Goal: Register for event/course

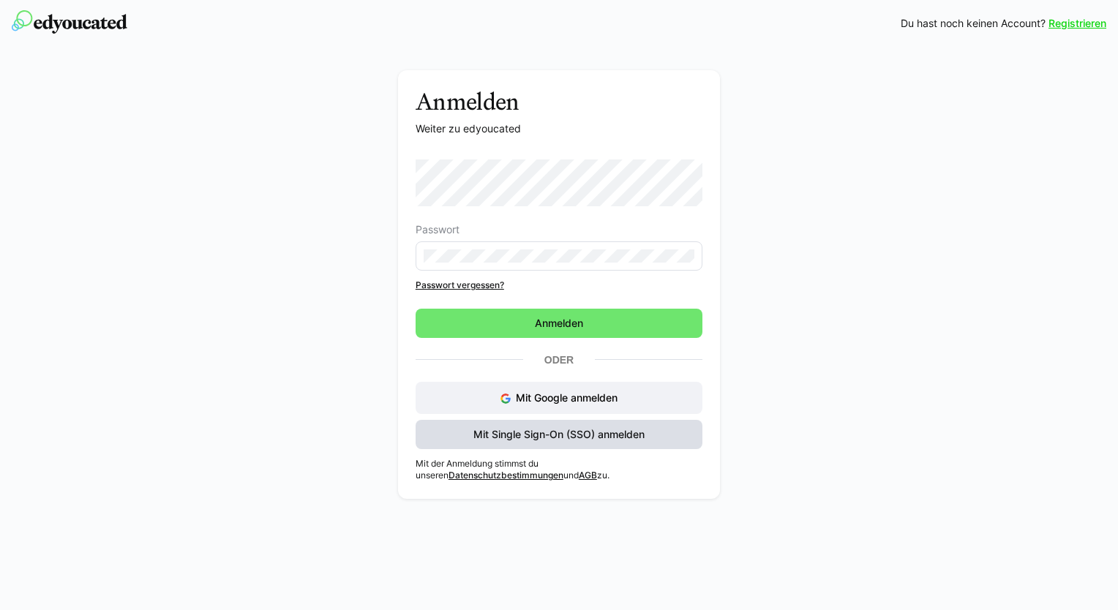
click at [497, 435] on span "Mit Single Sign-On (SSO) anmelden" at bounding box center [559, 434] width 176 height 15
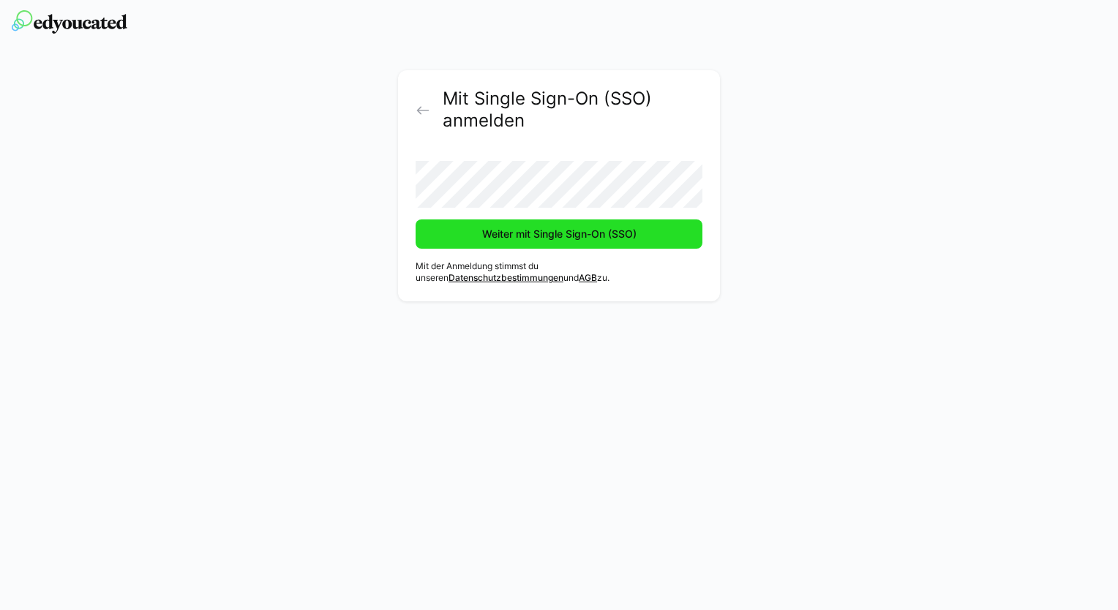
click at [486, 227] on span "Weiter mit Single Sign-On (SSO)" at bounding box center [559, 234] width 159 height 15
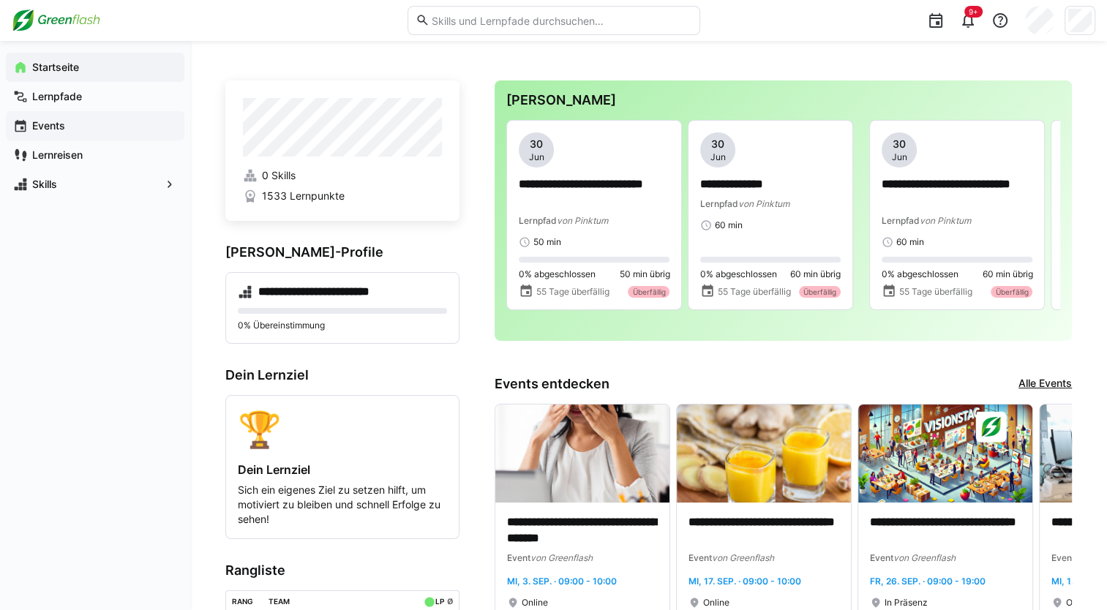
click at [86, 136] on div "Events" at bounding box center [95, 125] width 178 height 29
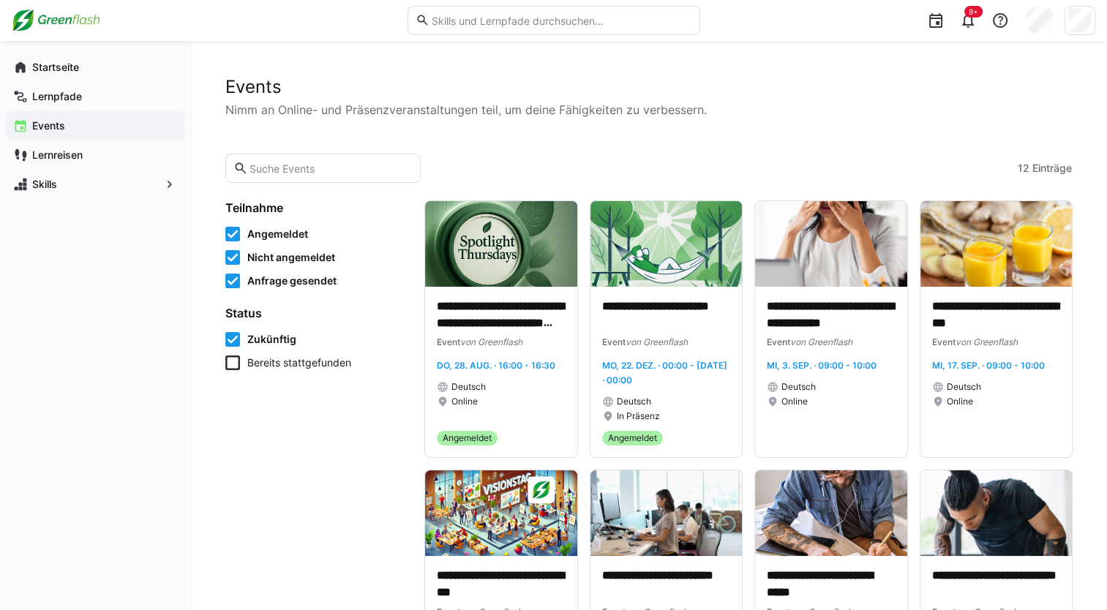
click at [233, 283] on icon at bounding box center [232, 281] width 15 height 15
click at [227, 257] on icon at bounding box center [232, 257] width 15 height 15
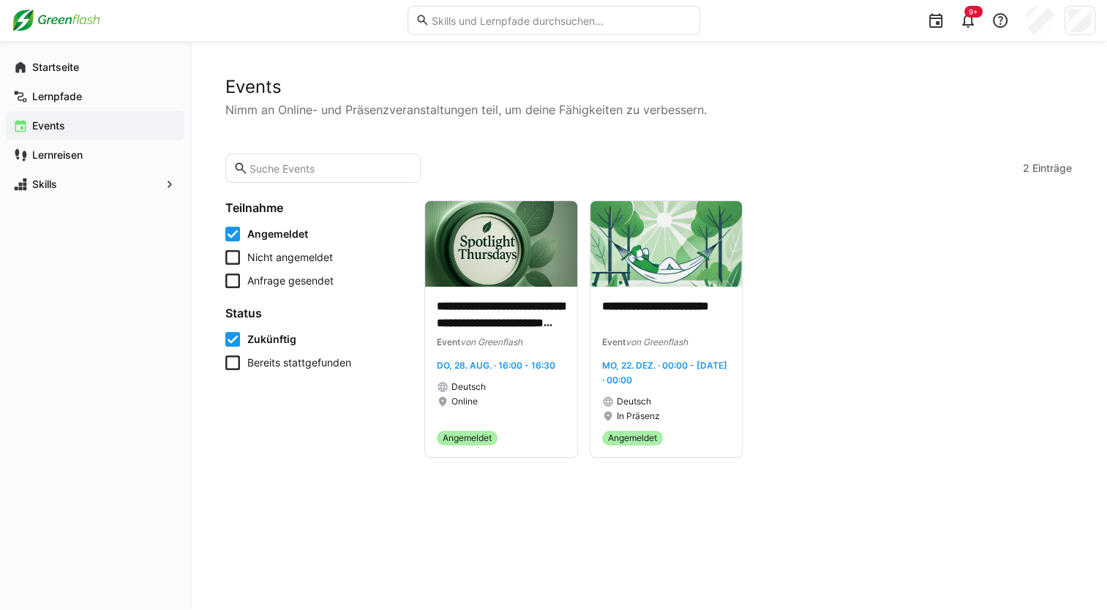
click at [231, 237] on icon at bounding box center [232, 234] width 15 height 15
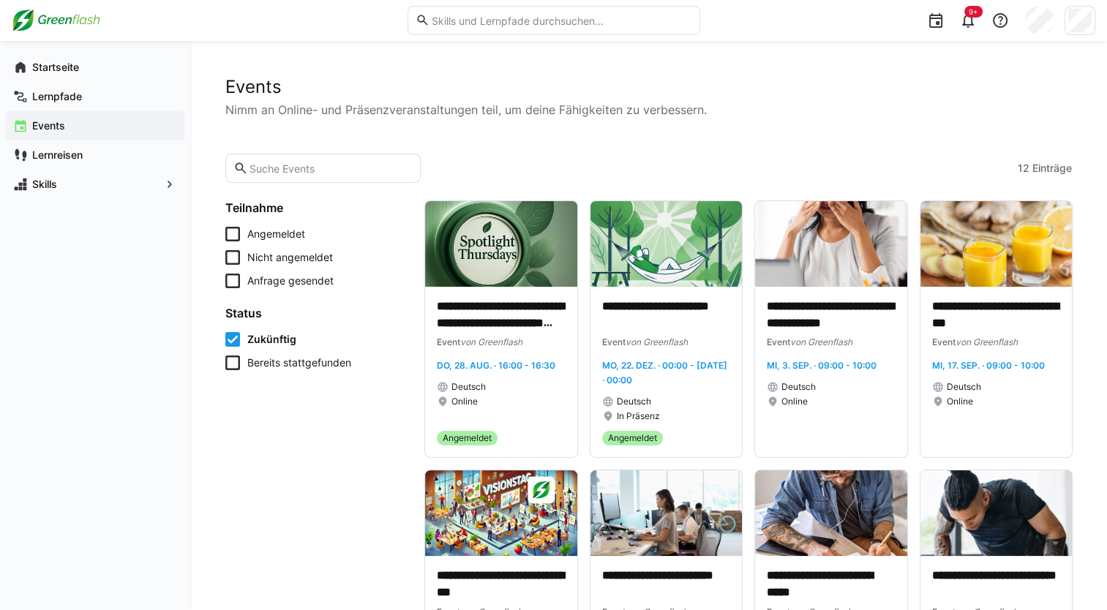
click at [233, 256] on icon at bounding box center [232, 257] width 15 height 15
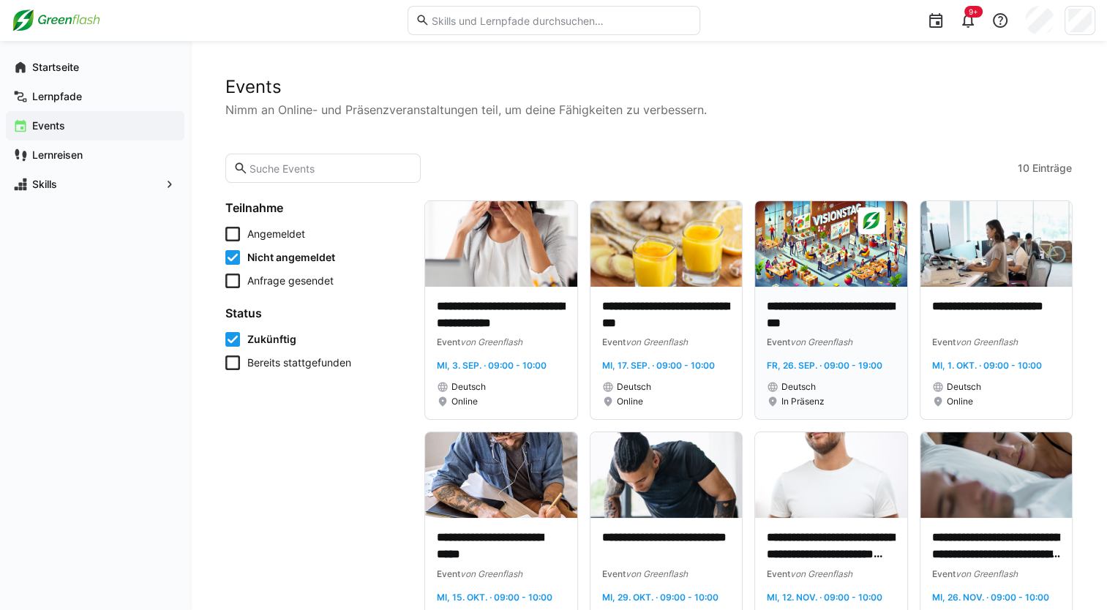
click at [793, 320] on p "**********" at bounding box center [831, 315] width 129 height 34
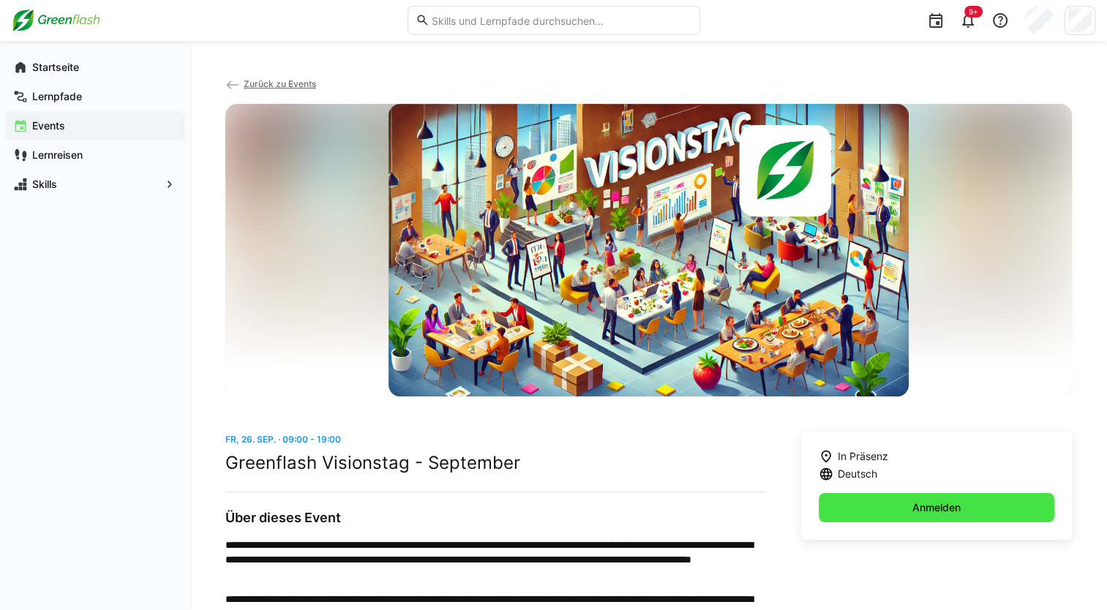
click at [841, 513] on span "Anmelden" at bounding box center [937, 507] width 236 height 29
